Goal: Understand process/instructions: Learn about a topic

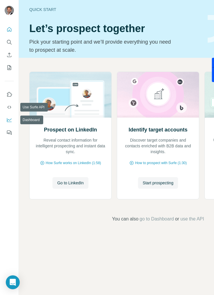
click at [8, 121] on icon "Dashboard" at bounding box center [9, 120] width 6 height 6
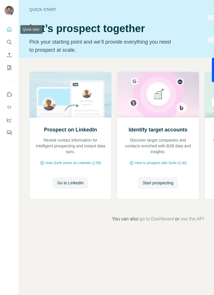
click at [10, 30] on icon "Quick start" at bounding box center [9, 30] width 6 height 6
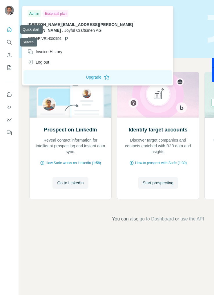
click at [8, 14] on img at bounding box center [9, 10] width 9 height 9
click at [104, 74] on icon at bounding box center [107, 77] width 6 height 6
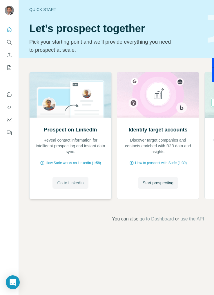
click at [76, 185] on span "Go to LinkedIn" at bounding box center [70, 183] width 26 height 6
